Goal: Complete application form: Complete application form

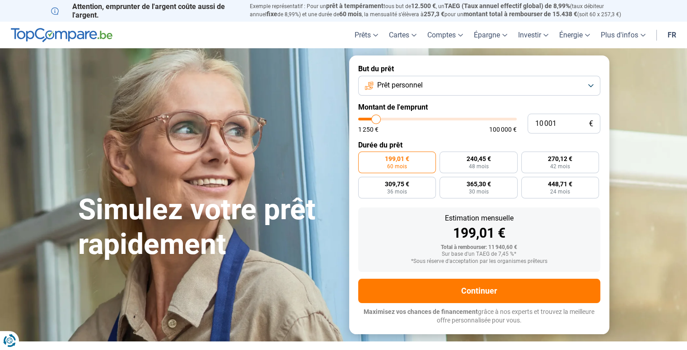
type input "11 750"
type input "11750"
type input "14 750"
type input "14750"
type input "18 750"
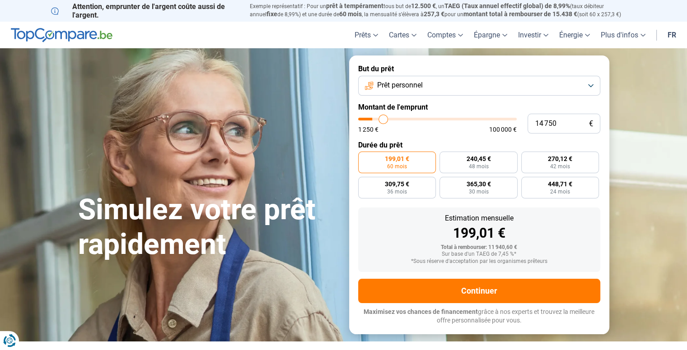
type input "18750"
type input "22 000"
type input "22000"
type input "25 250"
type input "25250"
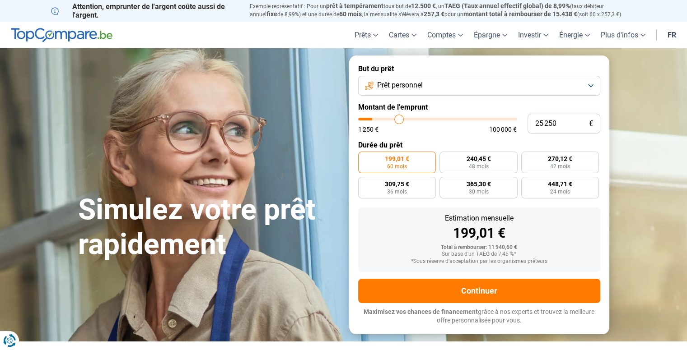
type input "26 250"
type input "26250"
type input "26 750"
type input "26750"
type input "27 250"
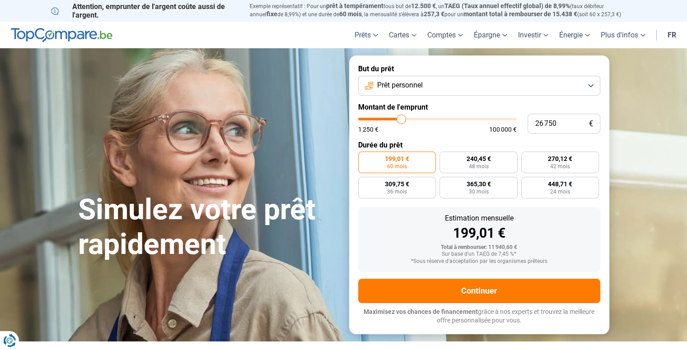
type input "27250"
type input "28 500"
type input "28500"
type input "30 250"
type input "30250"
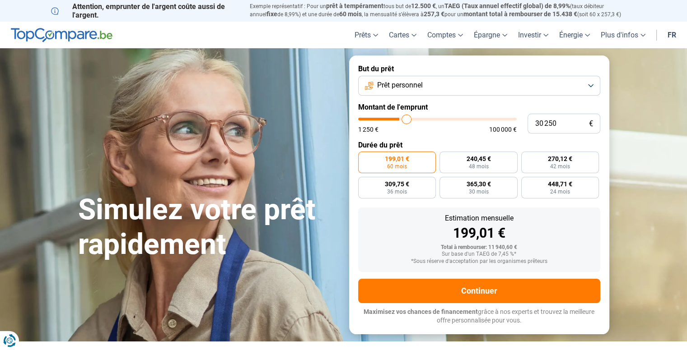
type input "31 250"
type input "31250"
type input "31 750"
type input "31750"
type input "32 000"
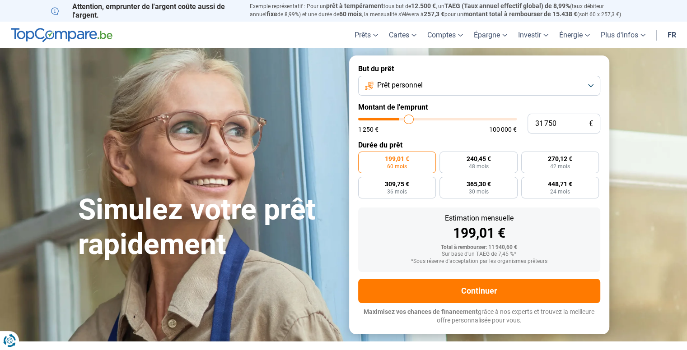
type input "32000"
type input "32 500"
type input "32500"
type input "33 500"
type input "33500"
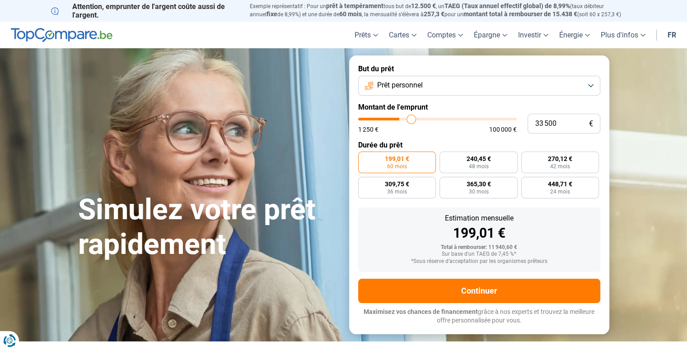
type input "34 750"
type input "34750"
type input "35 500"
type input "35500"
type input "36 250"
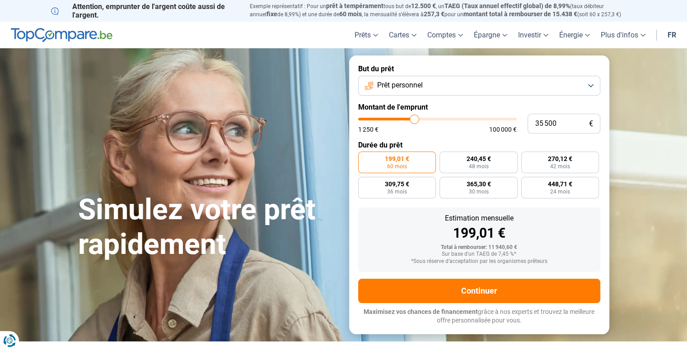
type input "36250"
type input "37 000"
type input "37000"
type input "38 000"
type input "38000"
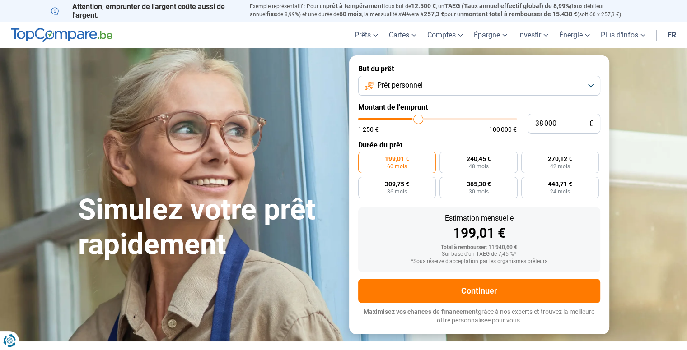
type input "38 750"
type input "38750"
type input "40 000"
type input "40000"
type input "40 750"
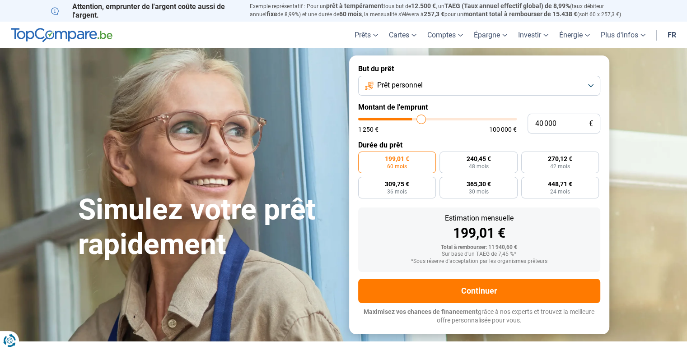
type input "40750"
type input "41 500"
type input "41500"
type input "42 250"
type input "42250"
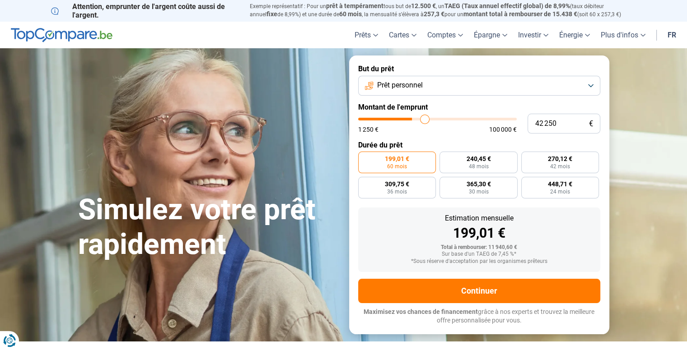
type input "42 750"
type input "42750"
type input "44 000"
type input "44000"
type input "44 250"
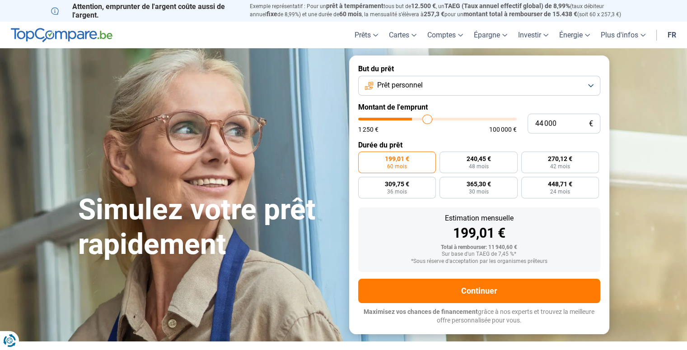
type input "44250"
type input "45 500"
type input "45500"
type input "46 250"
type input "46250"
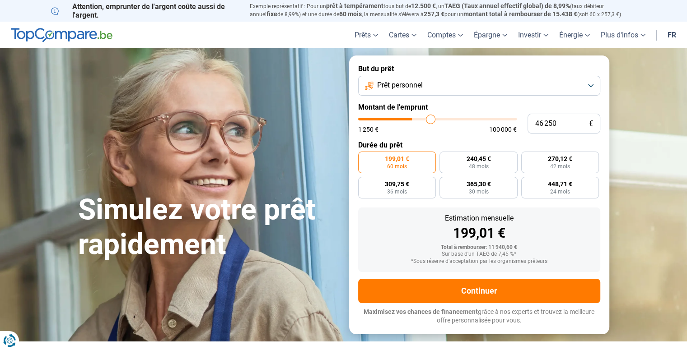
type input "47 000"
type input "47000"
type input "47 750"
type input "47750"
type input "48 500"
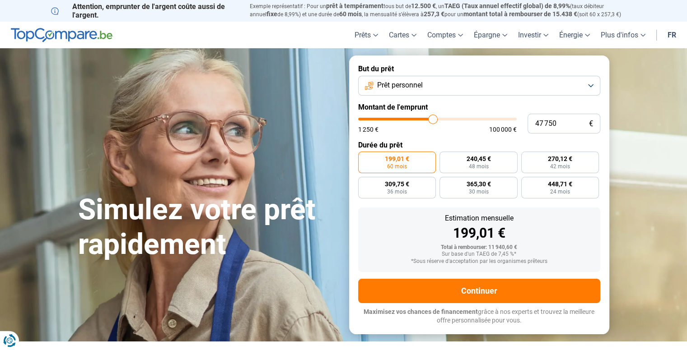
type input "48500"
type input "49 000"
type input "49000"
type input "49 750"
type input "49750"
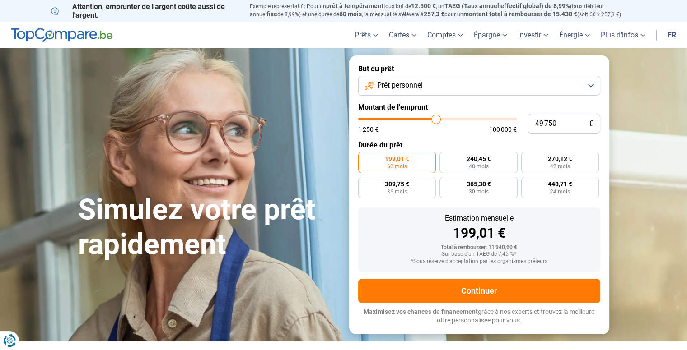
type input "50 250"
drag, startPoint x: 377, startPoint y: 121, endPoint x: 436, endPoint y: 125, distance: 58.8
type input "50250"
click at [436, 121] on input "range" at bounding box center [437, 119] width 158 height 3
radio input "false"
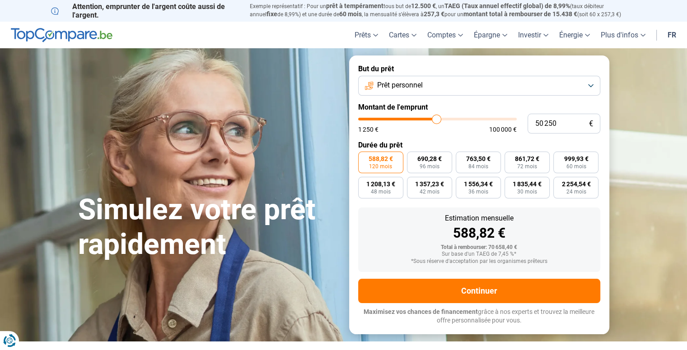
type input "48 000"
type input "48000"
type input "44 250"
type input "44250"
type input "42 250"
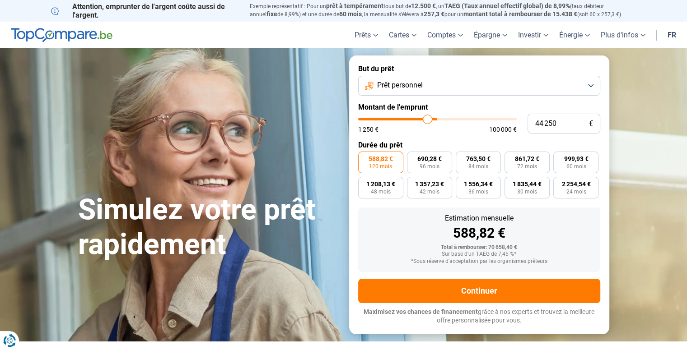
type input "42250"
type input "41 750"
type input "41750"
type input "41 500"
type input "41500"
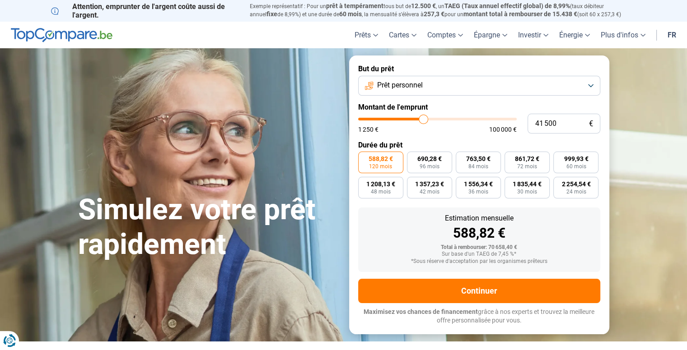
type input "41 000"
type input "41000"
type input "40 750"
type input "40750"
type input "40 500"
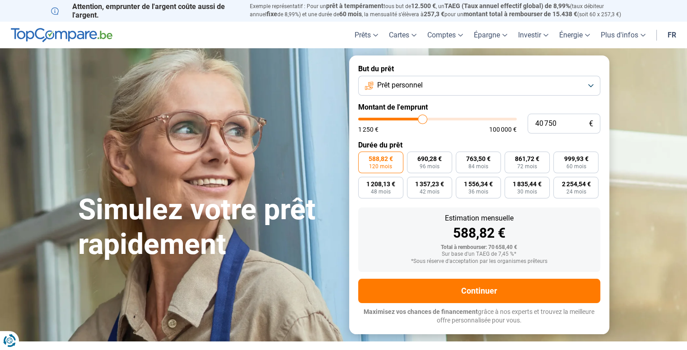
type input "40500"
type input "38 250"
type input "38250"
type input "33 250"
type input "33250"
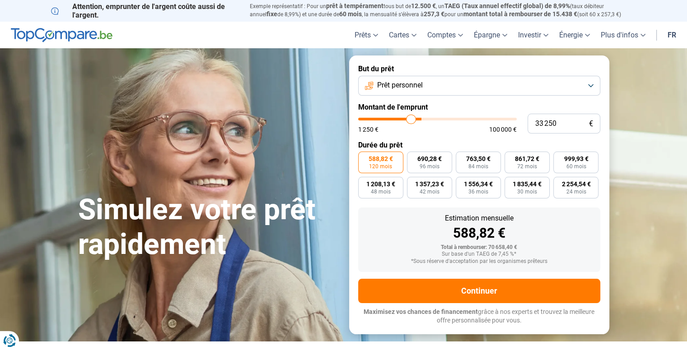
type input "29 000"
type input "29000"
type input "27 250"
type input "27250"
type input "27 000"
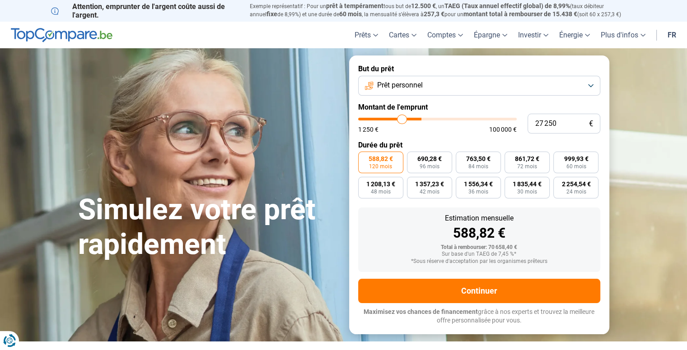
type input "27000"
type input "26 000"
type input "26000"
type input "25 500"
type input "25500"
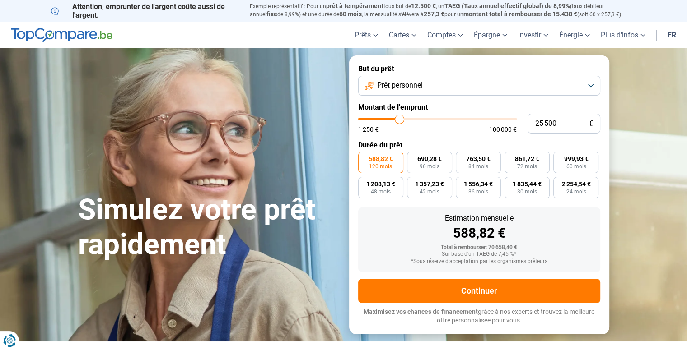
type input "25 000"
type input "25000"
type input "24 250"
type input "24250"
type input "23 500"
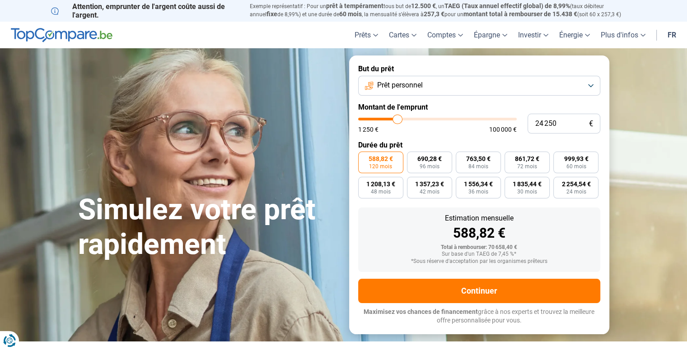
type input "23500"
type input "23 250"
type input "23250"
type input "22 750"
type input "22750"
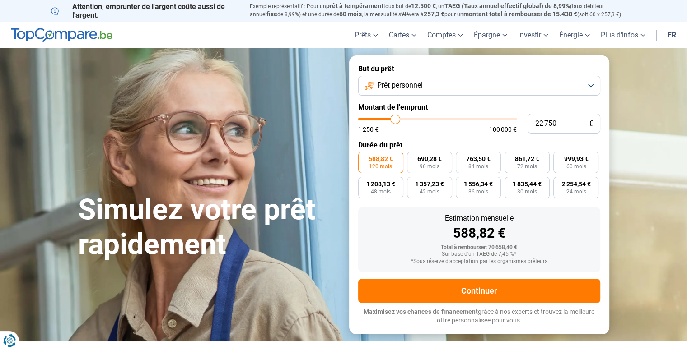
type input "22 250"
type input "22250"
type input "22 000"
type input "22000"
type input "21 250"
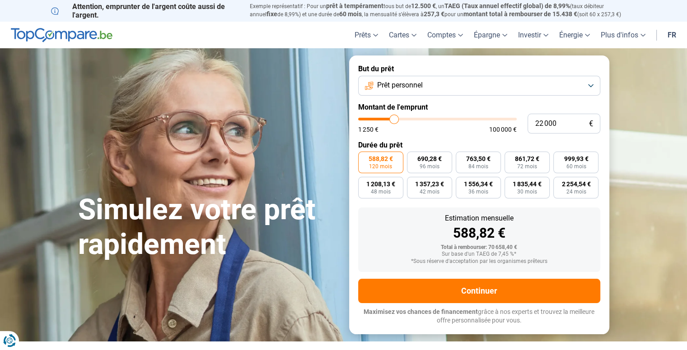
type input "21250"
type input "21 000"
type input "21000"
type input "20 250"
type input "20250"
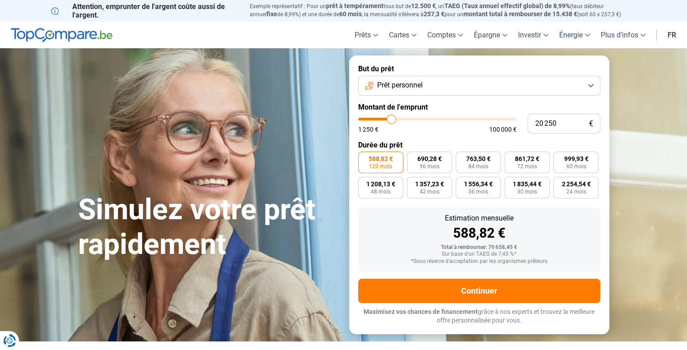
type input "19 750"
type input "19750"
type input "19 500"
type input "19500"
type input "19 250"
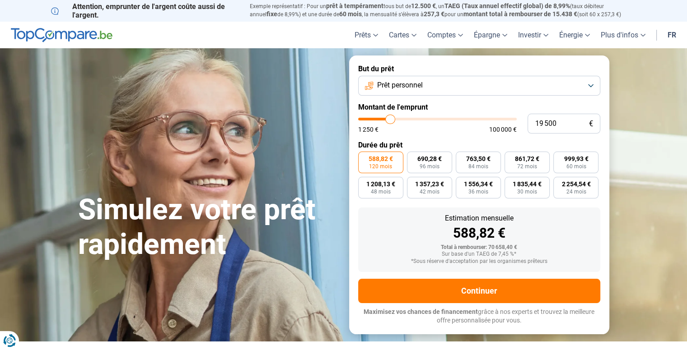
type input "19250"
type input "19 000"
type input "19000"
type input "18 750"
type input "18750"
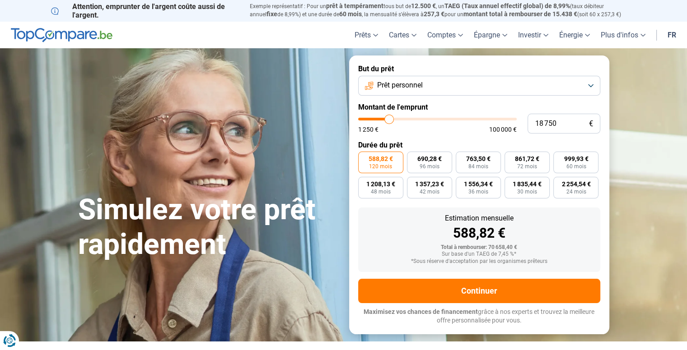
type input "18 250"
type input "18250"
type input "17 500"
type input "17500"
type input "16 750"
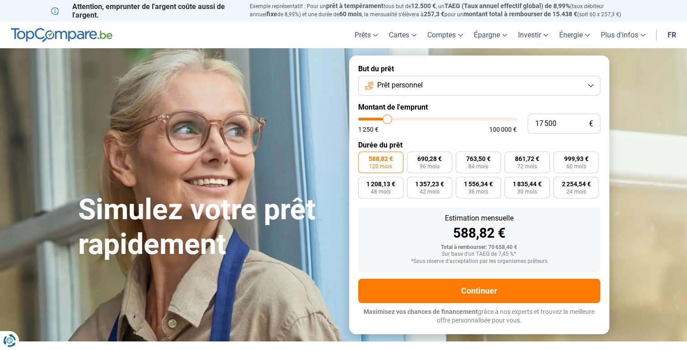
type input "16750"
type input "16 500"
type input "16500"
type input "16 250"
type input "16250"
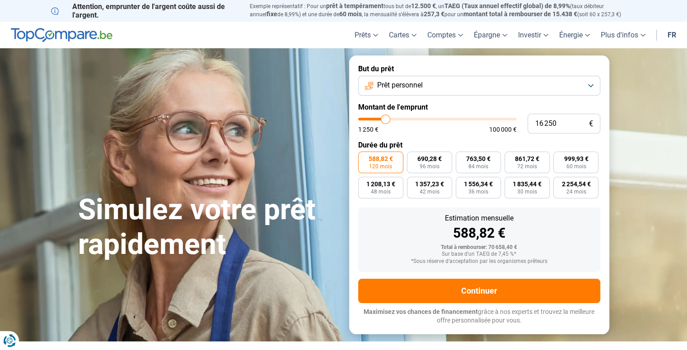
type input "15 750"
type input "15750"
type input "14 750"
type input "14750"
type input "13 750"
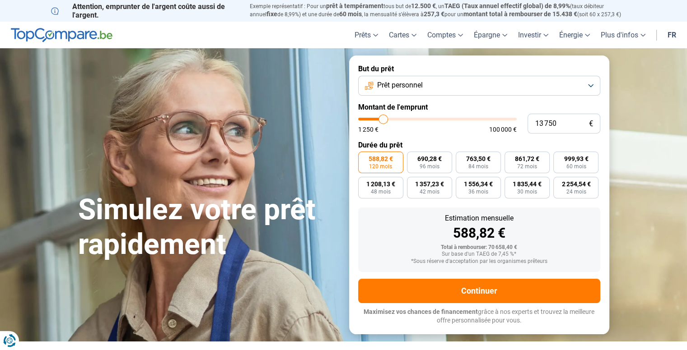
type input "13750"
type input "13 000"
type input "13000"
type input "12 500"
type input "12500"
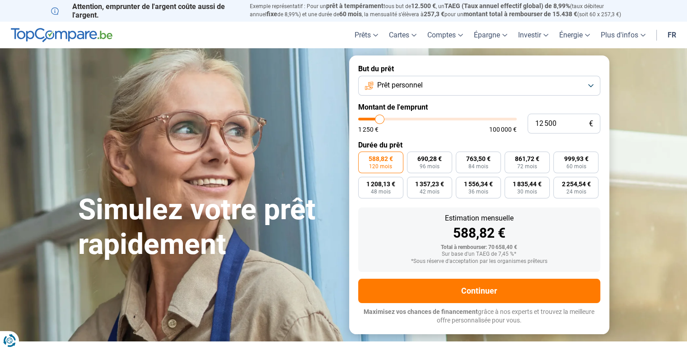
type input "12 000"
drag, startPoint x: 437, startPoint y: 121, endPoint x: 379, endPoint y: 126, distance: 58.4
type input "12000"
click at [379, 121] on input "range" at bounding box center [437, 119] width 158 height 3
radio input "true"
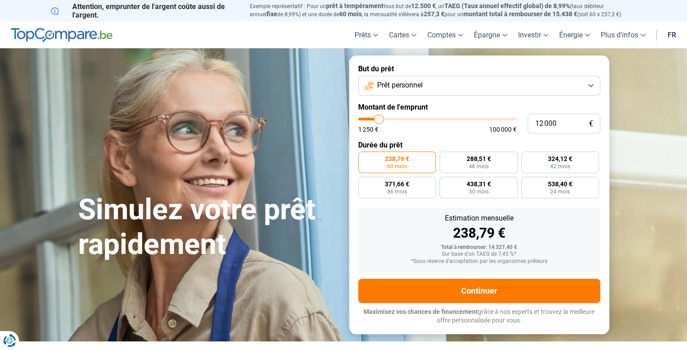
type input "10 000"
type input "10000"
type input "9 000"
type input "9000"
type input "8 250"
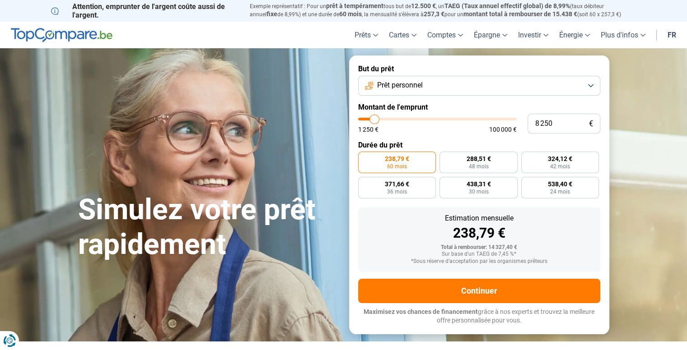
type input "8250"
type input "8 000"
type input "8000"
type input "7 250"
type input "7250"
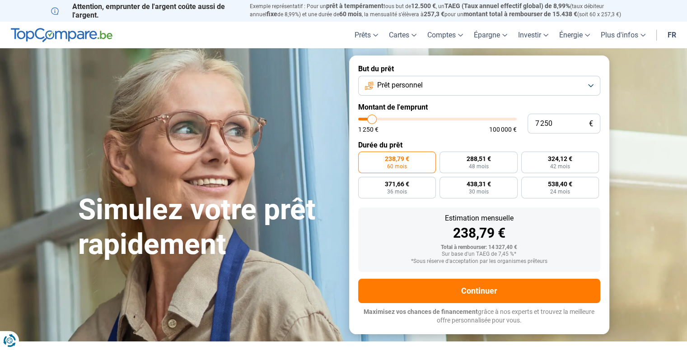
type input "6 250"
type input "6250"
type input "5 750"
type input "5750"
type input "5 500"
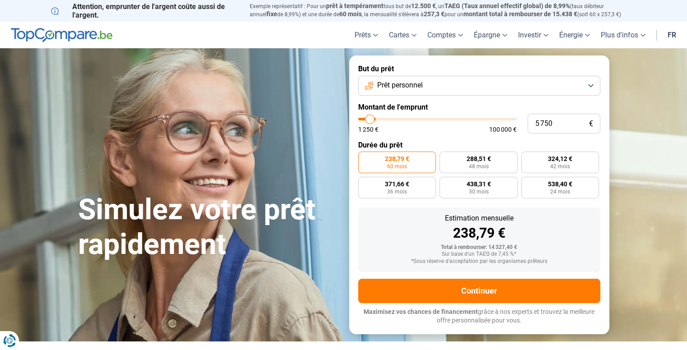
type input "5500"
type input "5 250"
drag, startPoint x: 377, startPoint y: 118, endPoint x: 368, endPoint y: 121, distance: 9.4
type input "5250"
click at [368, 121] on input "range" at bounding box center [437, 119] width 158 height 3
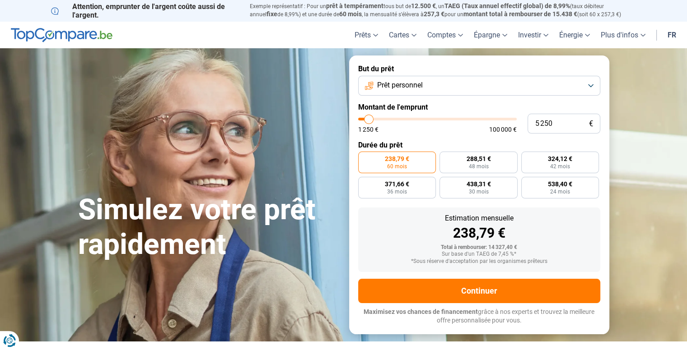
radio input "true"
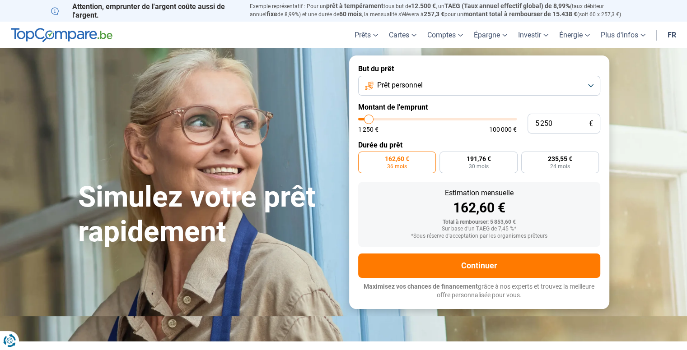
type input "6 250"
type input "6250"
type input "5 500"
type input "5500"
type input "4 750"
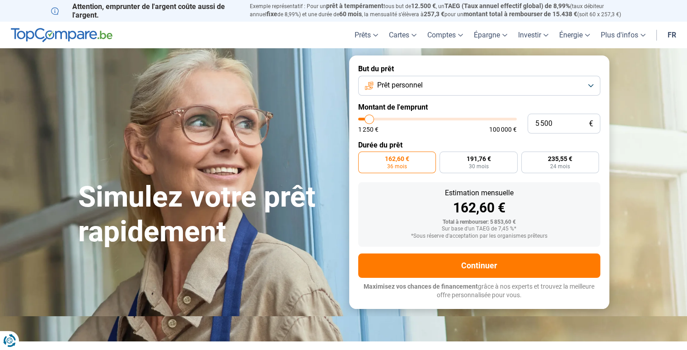
type input "4750"
type input "4 000"
type input "4000"
type input "3 750"
type input "3750"
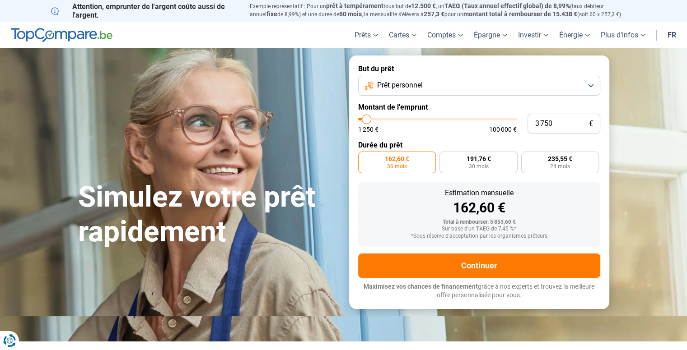
type input "3 500"
type input "3500"
click at [366, 121] on input "range" at bounding box center [437, 119] width 158 height 3
radio input "true"
type input "4 000"
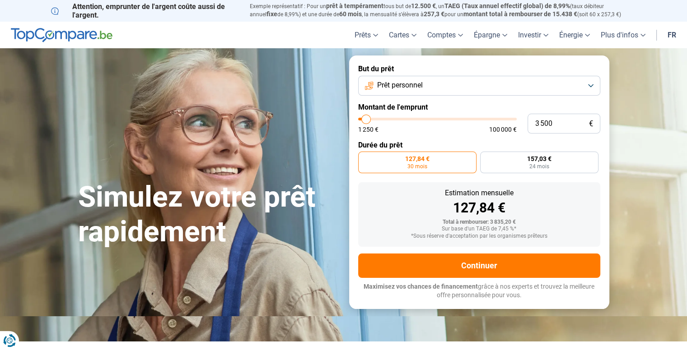
type input "4000"
type input "4 750"
type input "4750"
type input "5 500"
type input "5500"
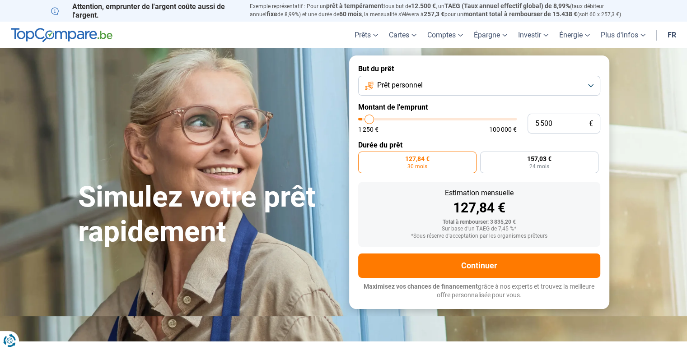
type input "6 250"
type input "6250"
type input "7 000"
type input "7000"
type input "7 750"
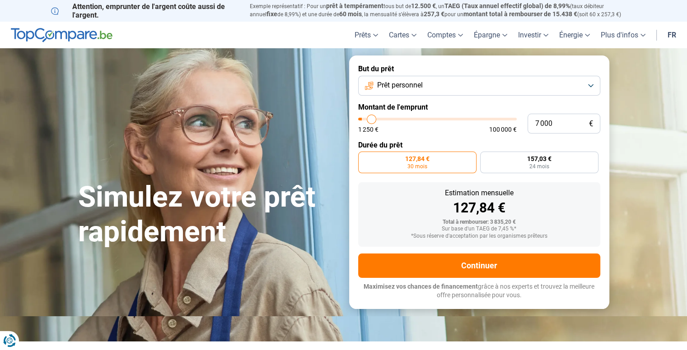
type input "7750"
drag, startPoint x: 366, startPoint y: 121, endPoint x: 399, endPoint y: 122, distance: 33.5
click at [399, 121] on input "range" at bounding box center [437, 119] width 158 height 3
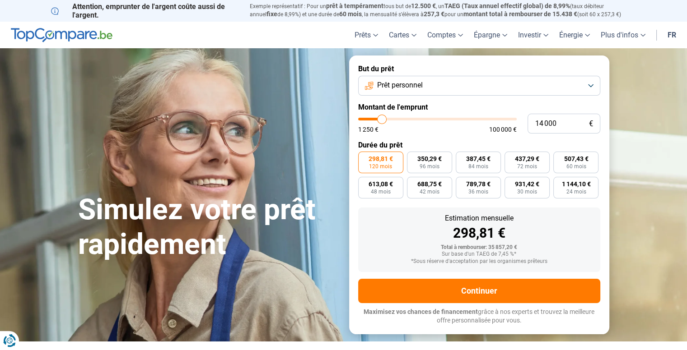
drag, startPoint x: 399, startPoint y: 122, endPoint x: 382, endPoint y: 123, distance: 17.2
click at [382, 121] on input "range" at bounding box center [437, 119] width 158 height 3
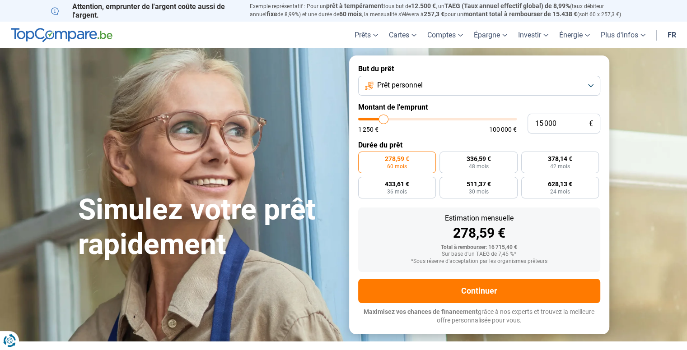
click at [383, 121] on input "range" at bounding box center [437, 119] width 158 height 3
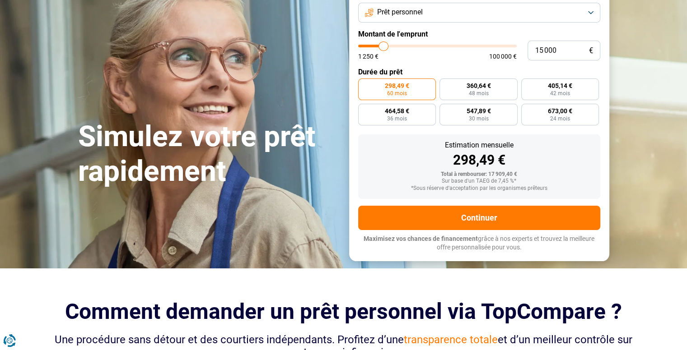
scroll to position [45, 0]
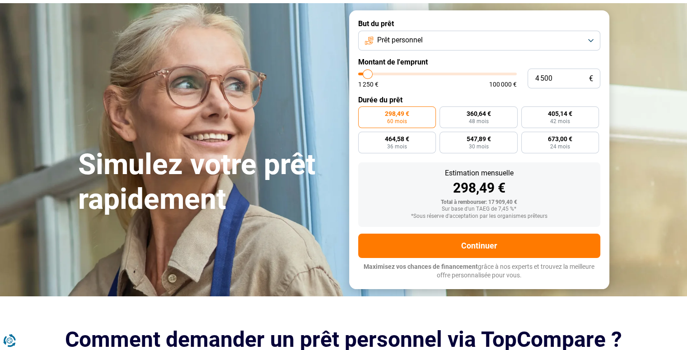
drag, startPoint x: 381, startPoint y: 73, endPoint x: 368, endPoint y: 74, distance: 13.1
click at [368, 74] on input "range" at bounding box center [437, 74] width 158 height 3
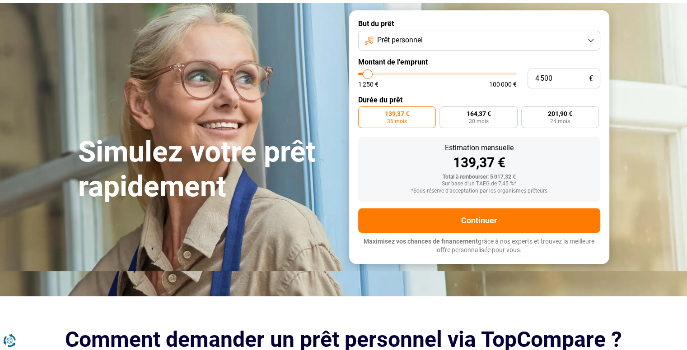
scroll to position [0, 0]
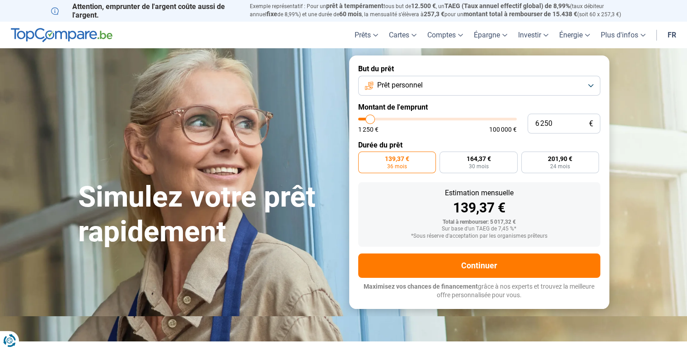
click at [370, 121] on input "range" at bounding box center [437, 119] width 158 height 3
drag, startPoint x: 370, startPoint y: 121, endPoint x: 365, endPoint y: 123, distance: 5.3
click at [365, 121] on input "range" at bounding box center [437, 119] width 158 height 3
click at [366, 121] on input "range" at bounding box center [437, 119] width 158 height 3
drag, startPoint x: 366, startPoint y: 121, endPoint x: 372, endPoint y: 121, distance: 5.9
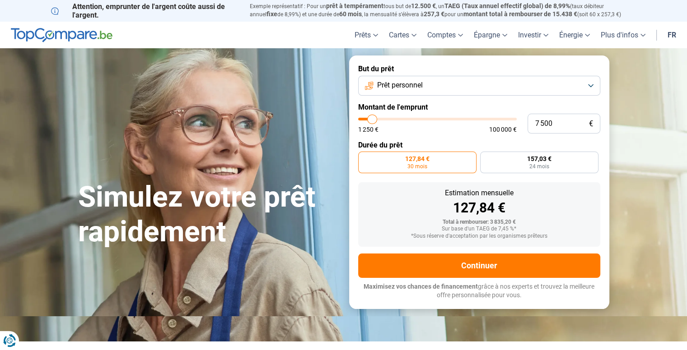
click at [372, 121] on input "range" at bounding box center [437, 119] width 158 height 3
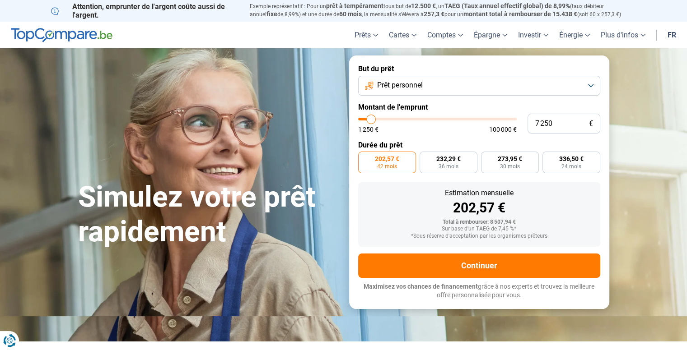
click at [371, 121] on input "range" at bounding box center [437, 119] width 158 height 3
drag, startPoint x: 370, startPoint y: 121, endPoint x: 364, endPoint y: 123, distance: 6.0
click at [364, 121] on input "range" at bounding box center [437, 119] width 158 height 3
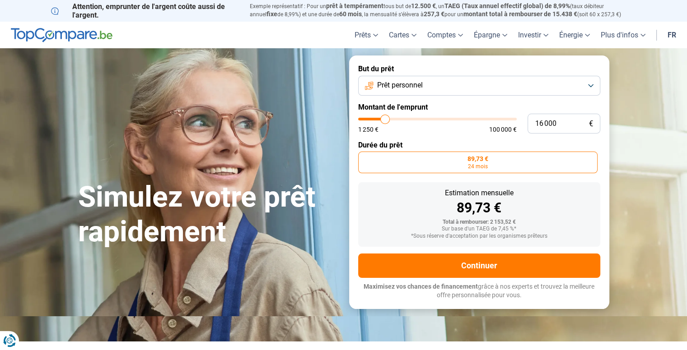
drag, startPoint x: 363, startPoint y: 121, endPoint x: 385, endPoint y: 128, distance: 22.7
click at [385, 121] on input "range" at bounding box center [437, 119] width 158 height 3
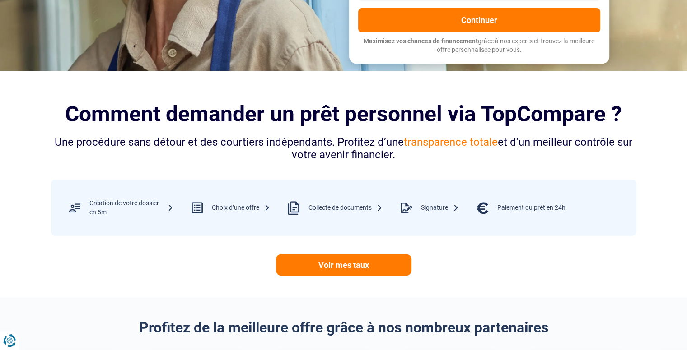
scroll to position [316, 0]
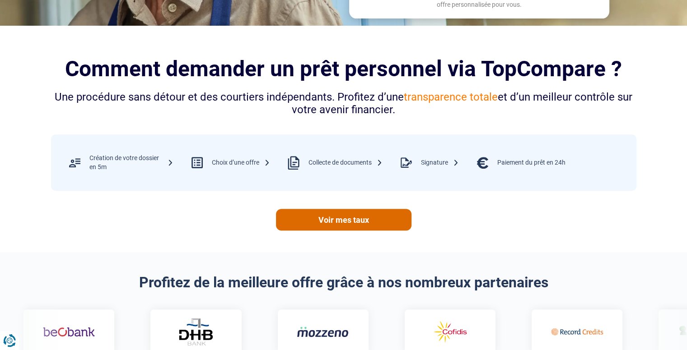
click at [351, 223] on link "Voir mes taux" at bounding box center [343, 220] width 135 height 22
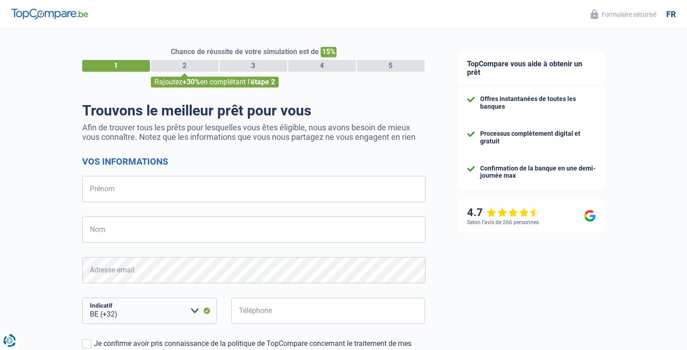
select select "32"
